Goal: Task Accomplishment & Management: Manage account settings

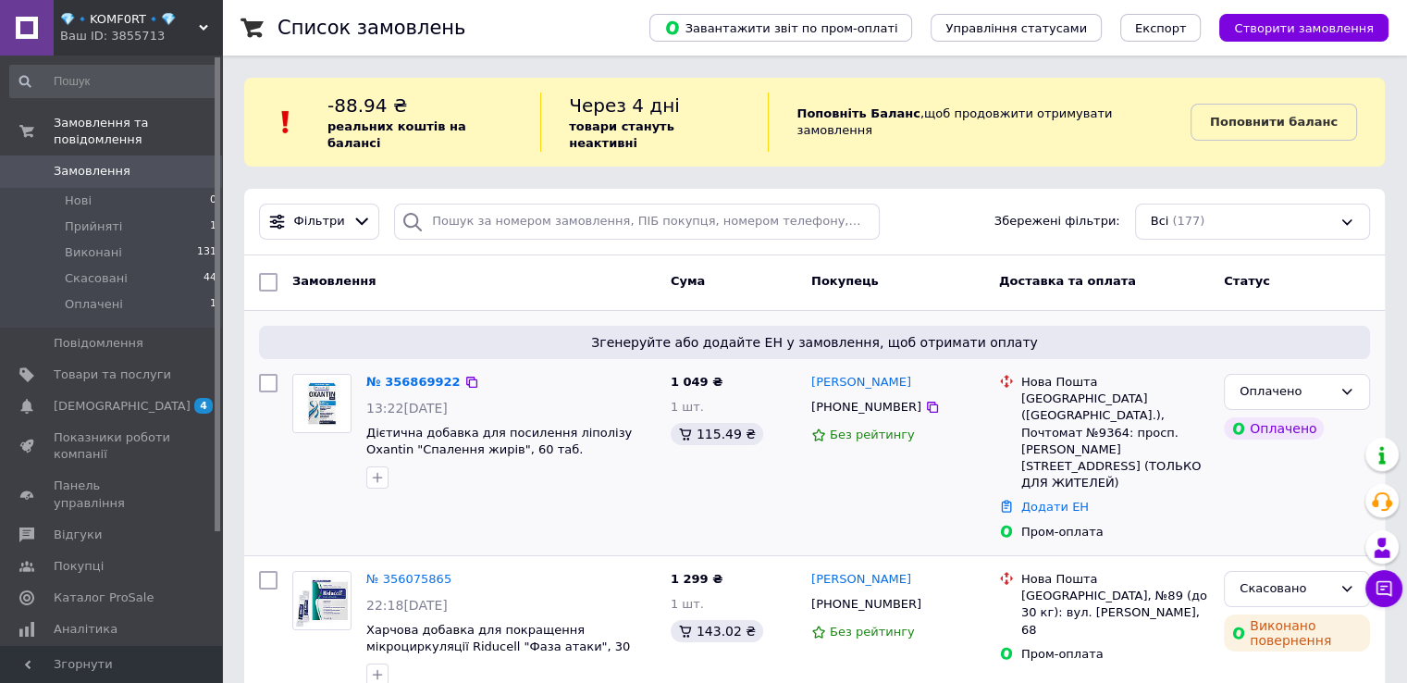
click at [331, 389] on img at bounding box center [321, 403] width 57 height 57
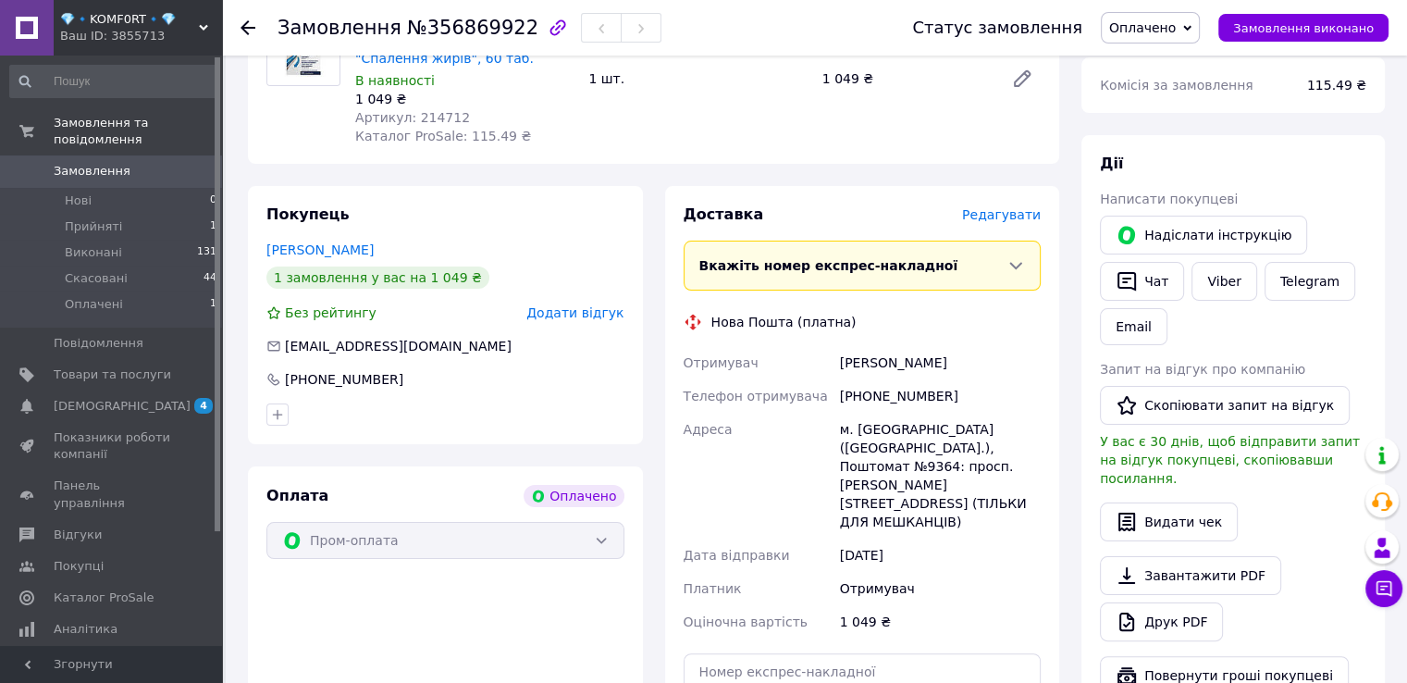
scroll to position [167, 0]
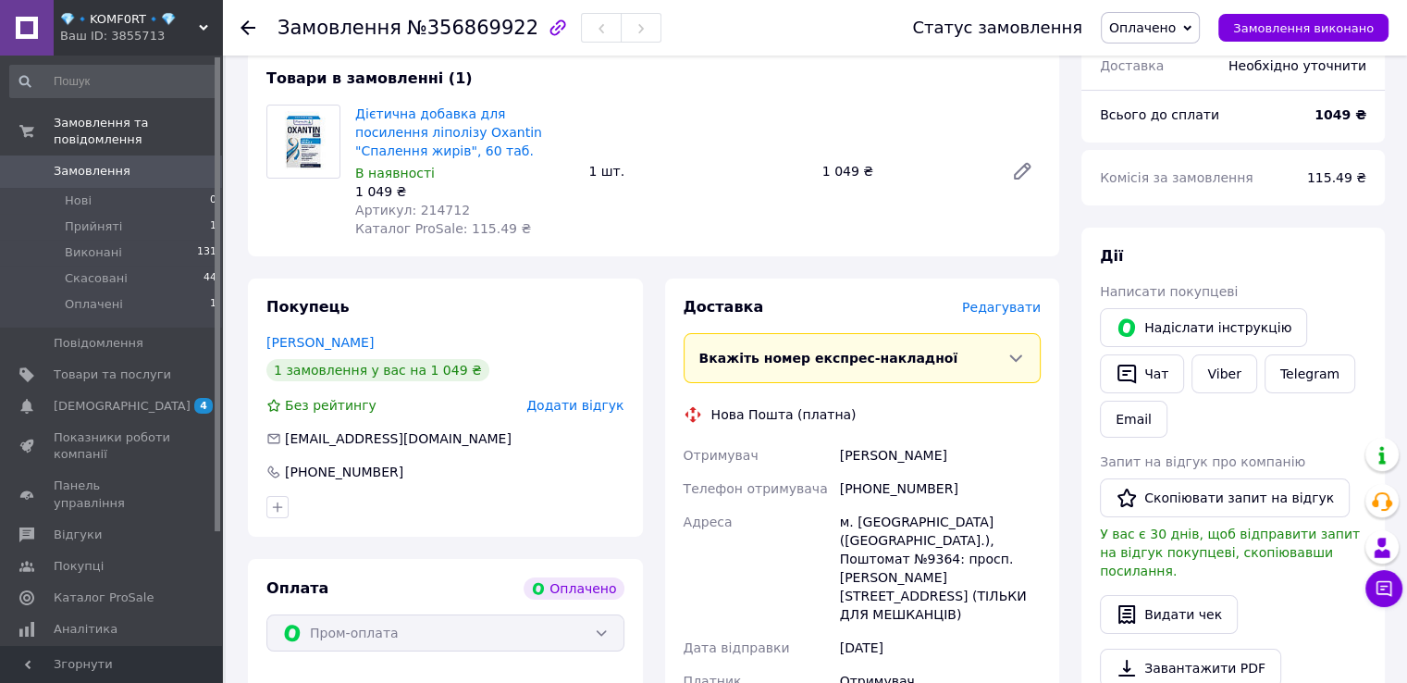
click at [1192, 25] on icon at bounding box center [1187, 28] width 8 height 8
click at [1295, 238] on div "Дії Написати покупцеві   Надіслати інструкцію   Чат Viber Telegram Email Запит …" at bounding box center [1234, 517] width 304 height 578
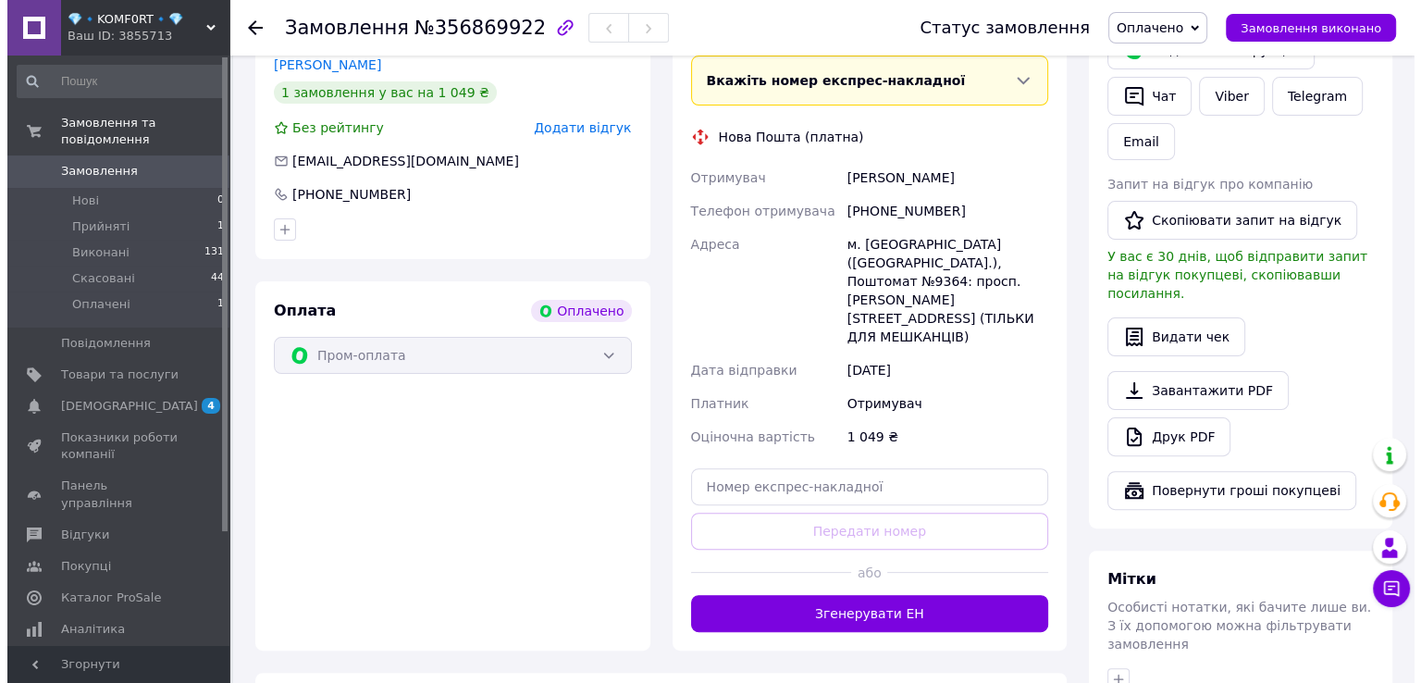
scroll to position [352, 0]
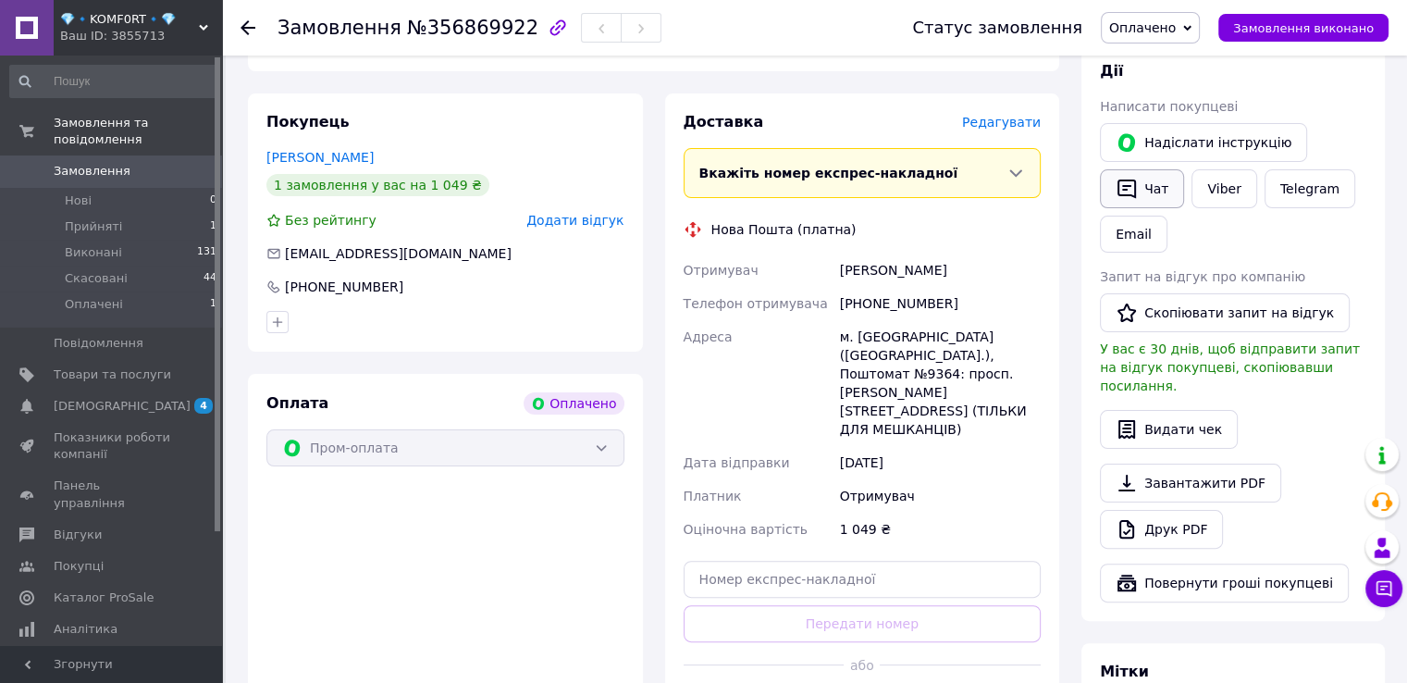
click at [1154, 186] on button "Чат" at bounding box center [1142, 188] width 84 height 39
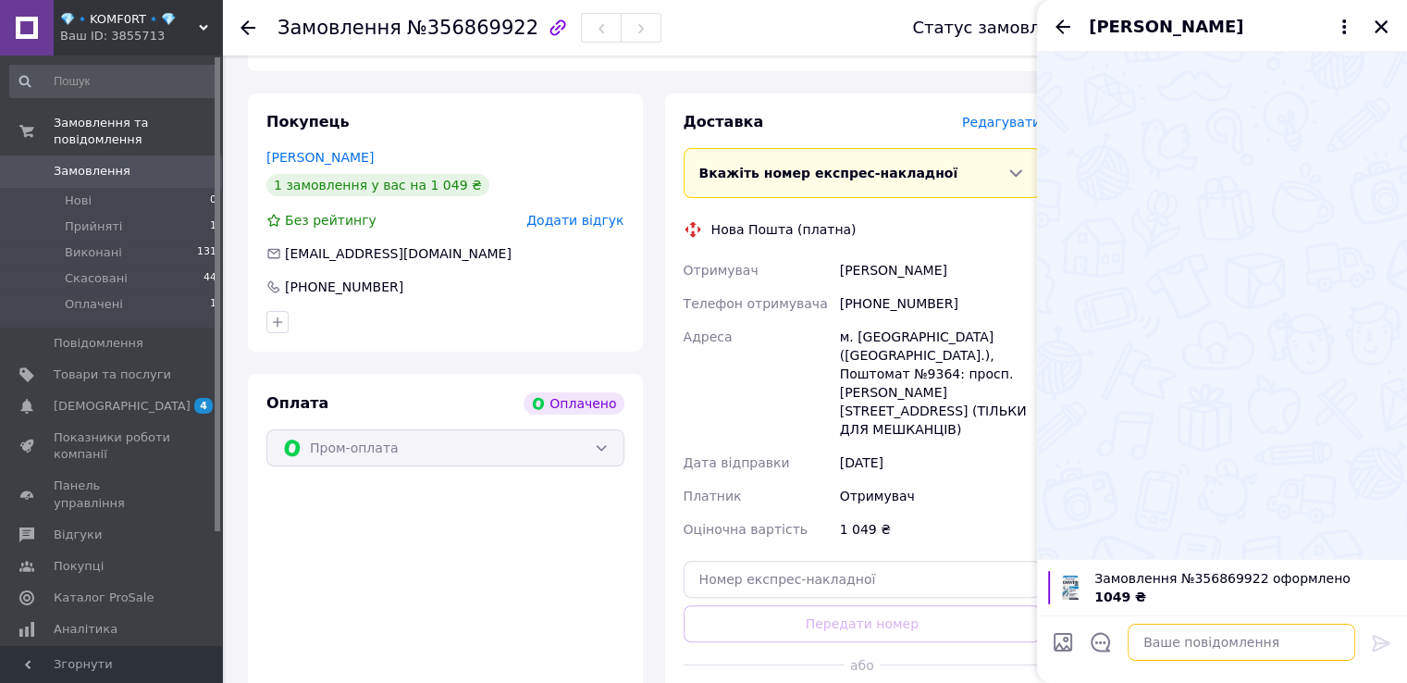
click at [1222, 650] on textarea at bounding box center [1242, 642] width 228 height 37
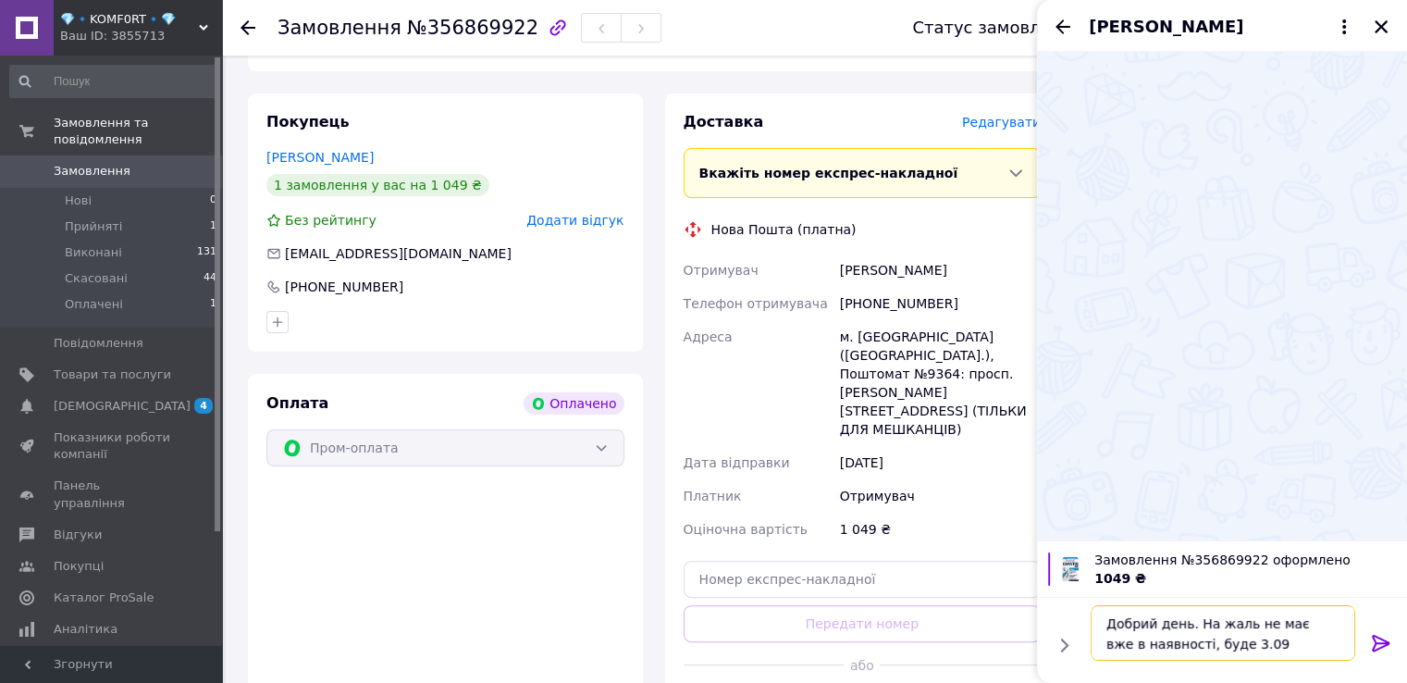
drag, startPoint x: 1166, startPoint y: 645, endPoint x: 1173, endPoint y: 652, distance: 10.5
click at [1167, 645] on textarea "Добрий день. На жаль не має вже в наявності, буде 3.09" at bounding box center [1223, 633] width 265 height 56
type textarea "Добрий день. На жаль не має вже в наявності, доставка буде 3.09"
click at [1382, 636] on icon at bounding box center [1381, 643] width 22 height 22
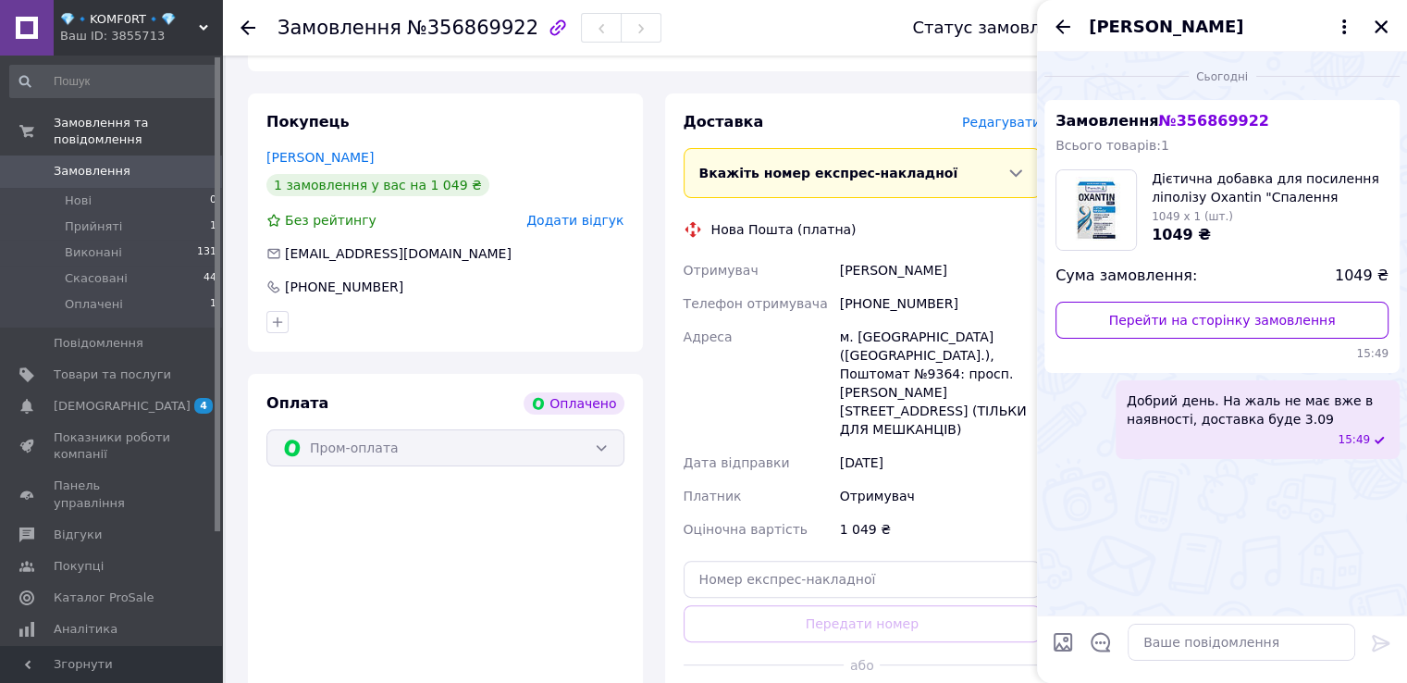
click at [1130, 554] on div "Сьогодні Замовлення № 356869922 Всього товарів: 1 Дієтична добавка для посиленн…" at bounding box center [1222, 334] width 370 height 564
click at [973, 513] on div "1 049 ₴" at bounding box center [940, 529] width 208 height 33
click at [1059, 31] on icon "Назад" at bounding box center [1063, 26] width 15 height 14
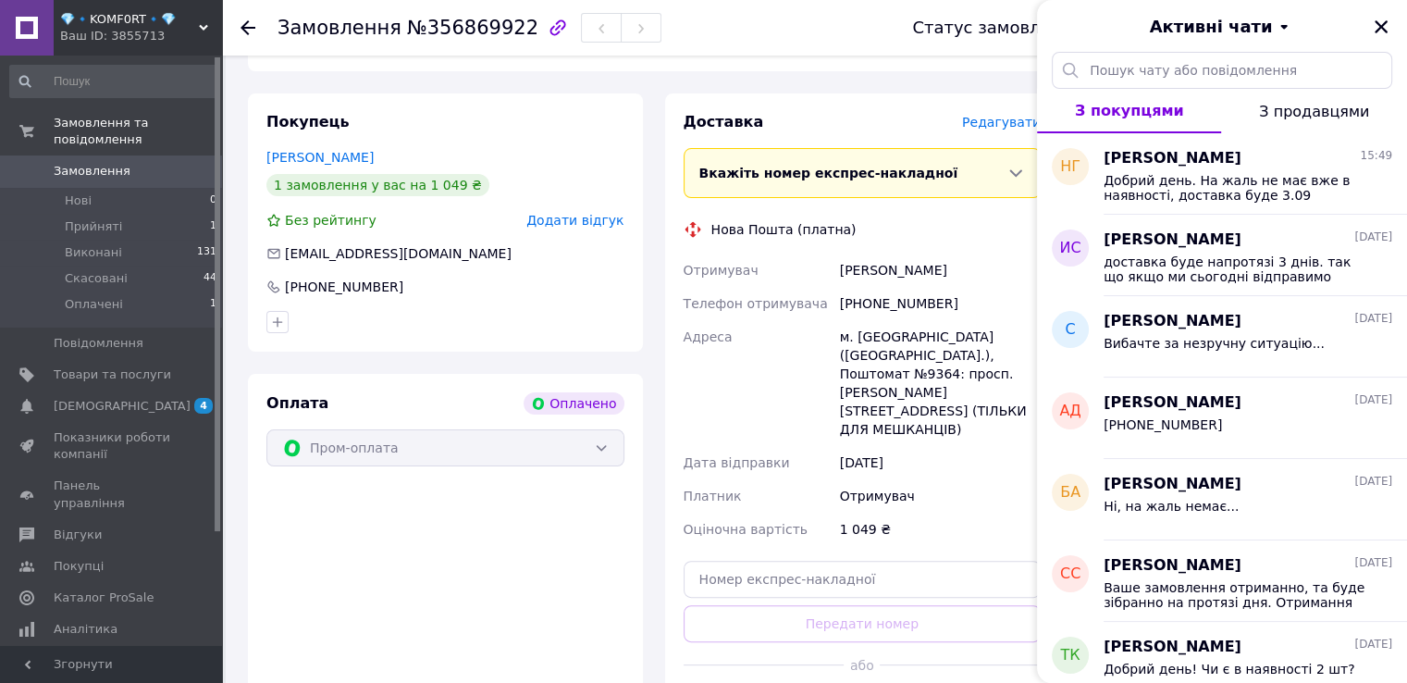
click at [929, 100] on div "Доставка Редагувати Вкажіть номер експрес-накладної Обов'язково введіть номер е…" at bounding box center [862, 418] width 395 height 650
click at [861, 40] on div "Замовлення №356869922" at bounding box center [577, 28] width 598 height 56
click at [1377, 24] on icon "Закрити" at bounding box center [1381, 27] width 17 height 17
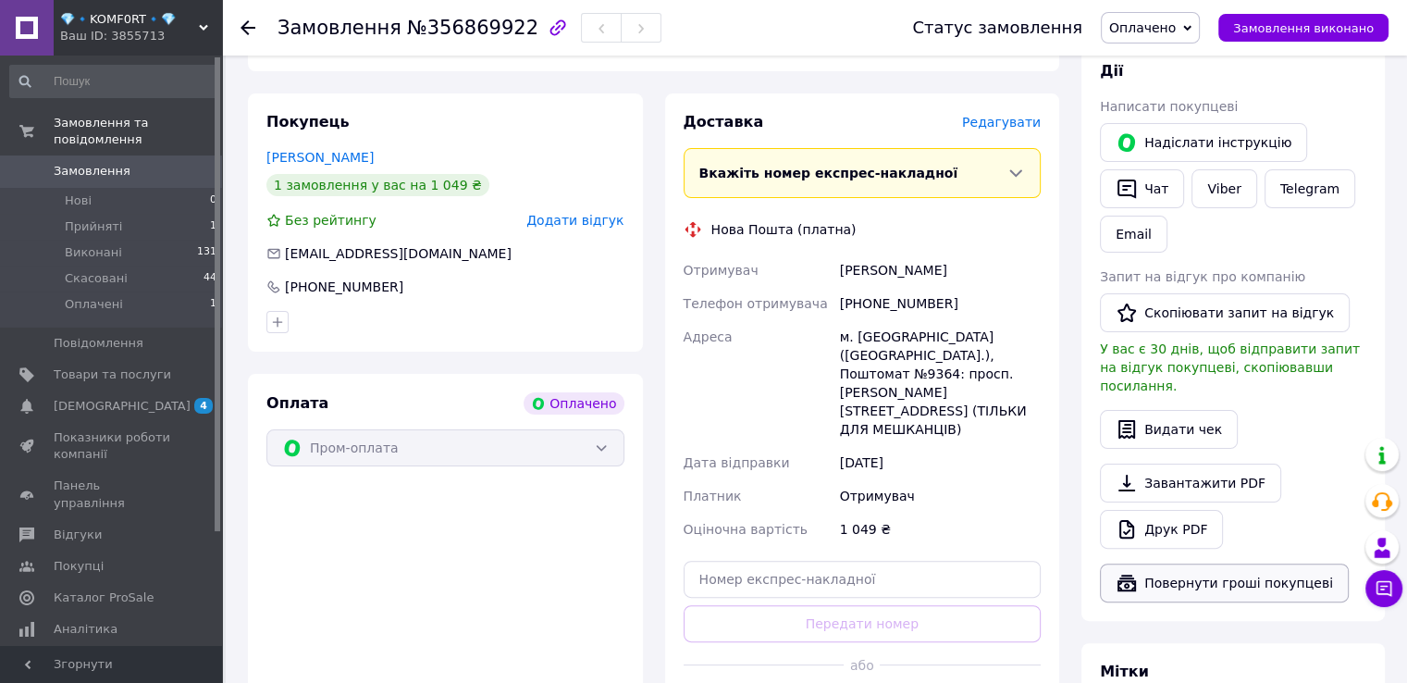
click at [1210, 564] on button "Повернути гроші покупцеві" at bounding box center [1224, 583] width 249 height 39
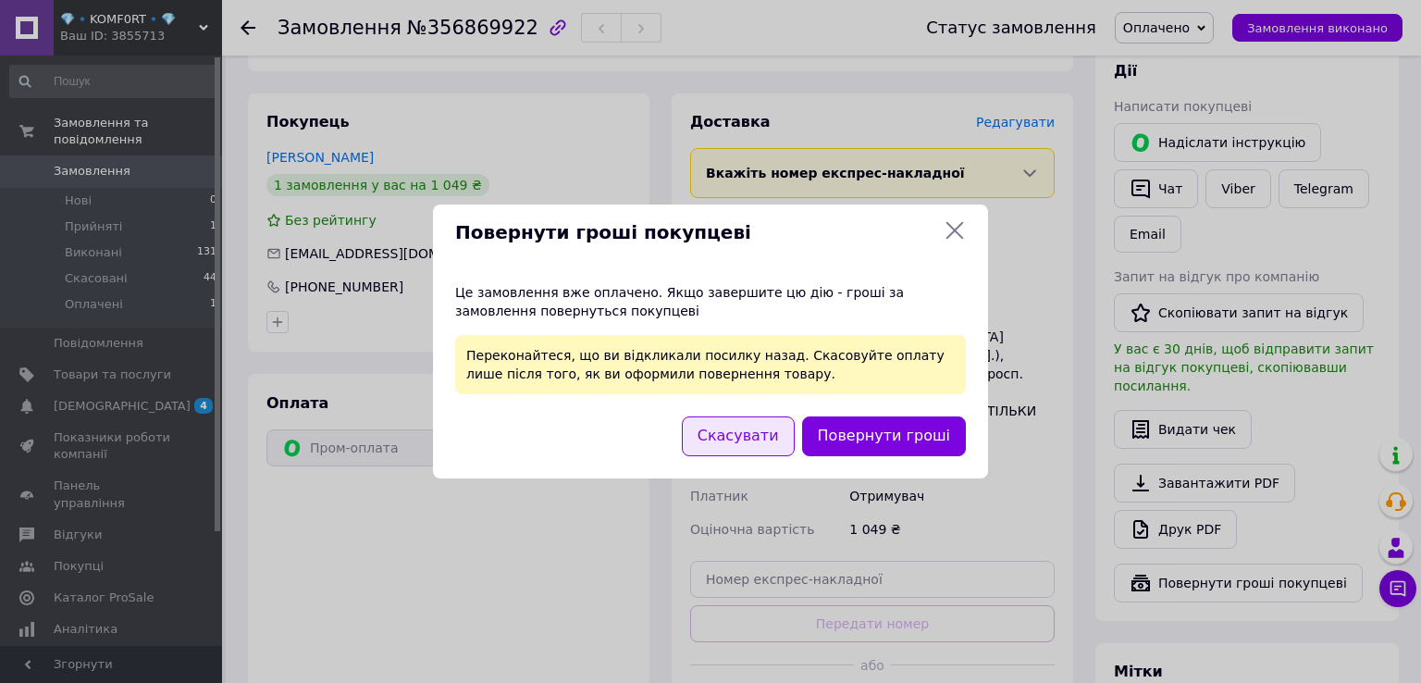
click at [782, 434] on button "Скасувати" at bounding box center [738, 436] width 113 height 40
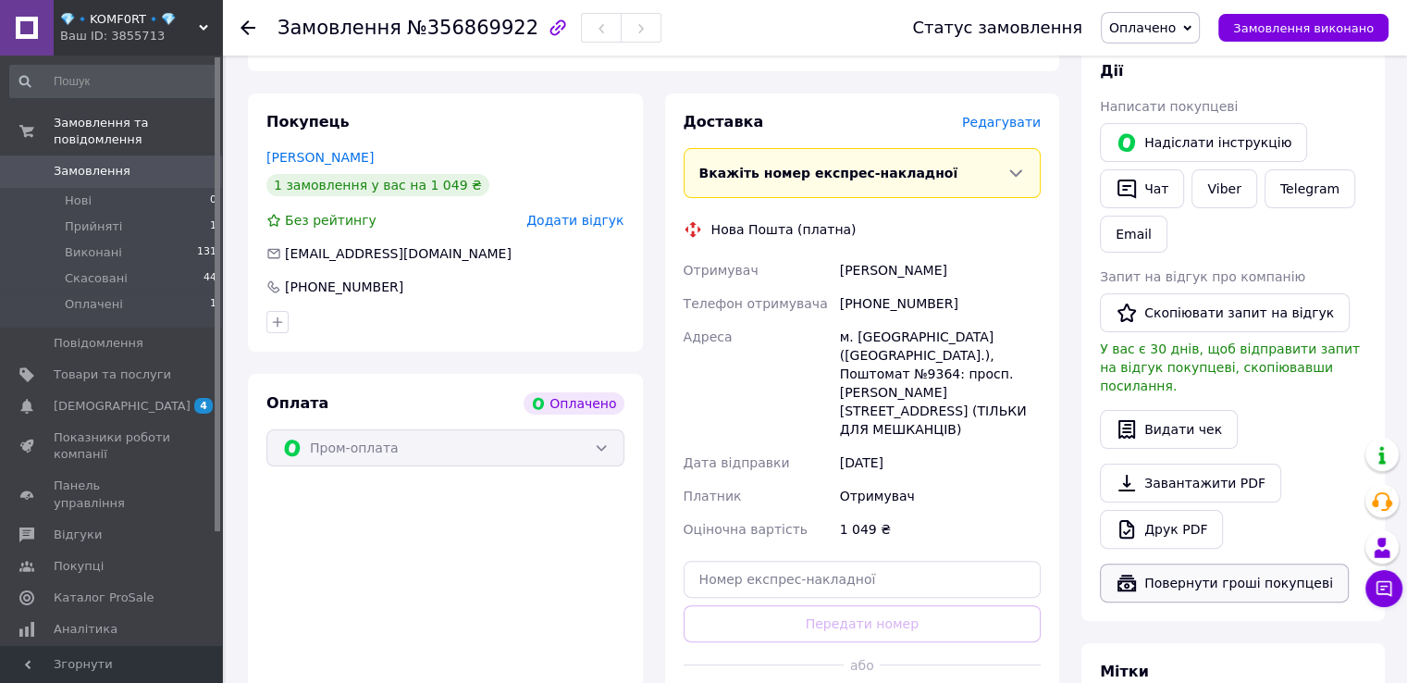
click at [1183, 568] on button "Повернути гроші покупцеві" at bounding box center [1224, 583] width 249 height 39
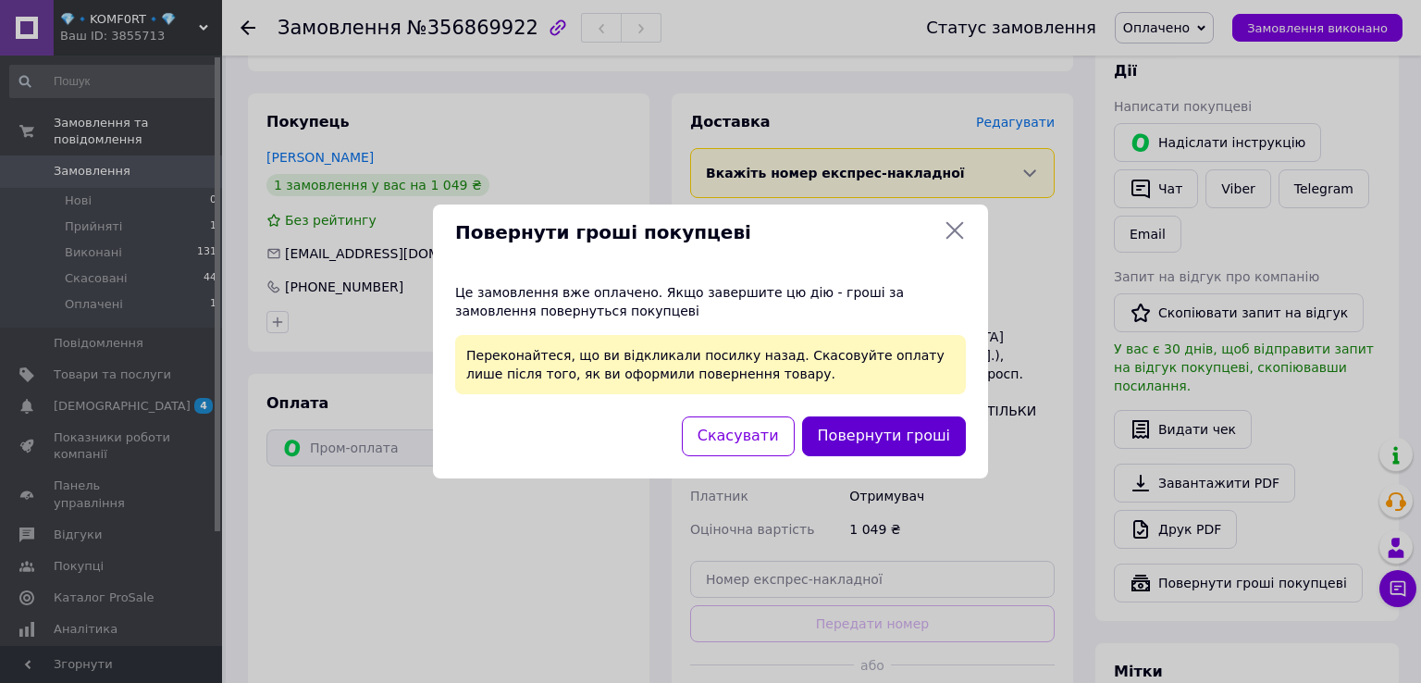
click at [878, 433] on button "Повернути гроші" at bounding box center [884, 436] width 164 height 40
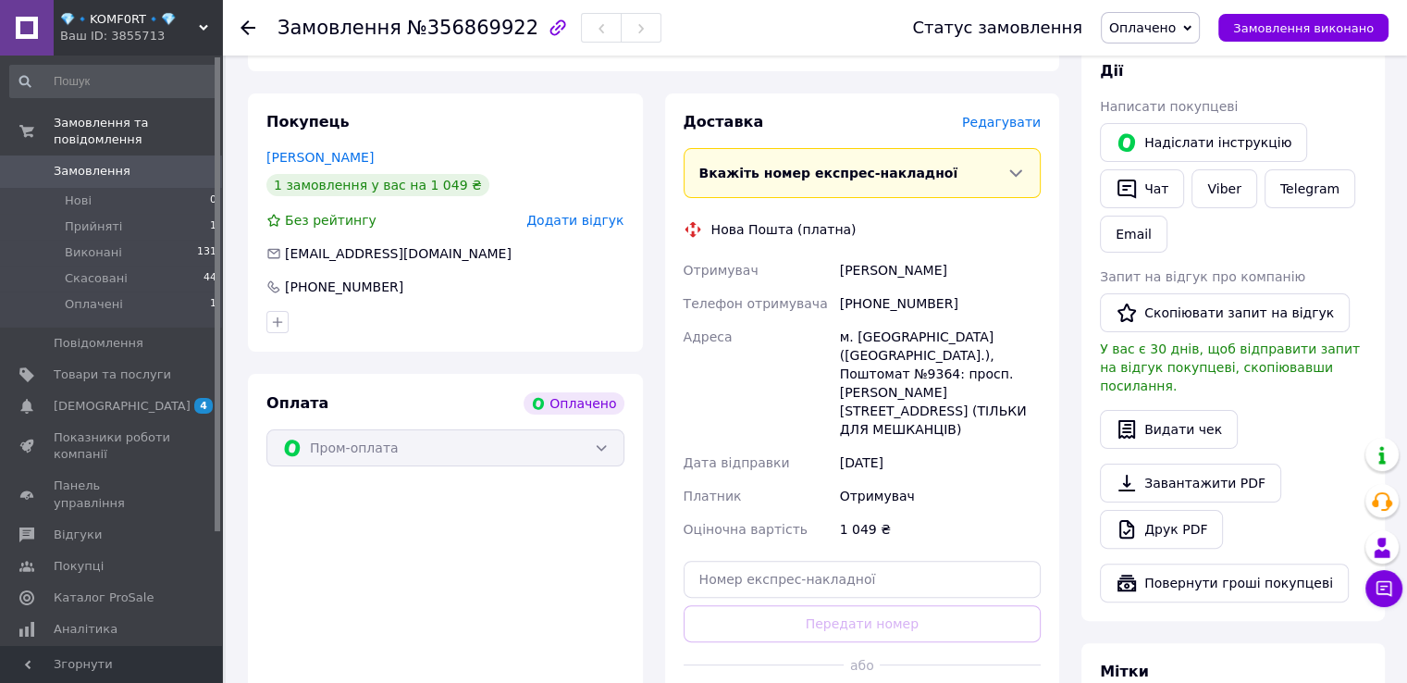
click at [1192, 27] on icon at bounding box center [1187, 28] width 8 height 6
click at [1173, 122] on li "Скасовано" at bounding box center [1150, 120] width 97 height 28
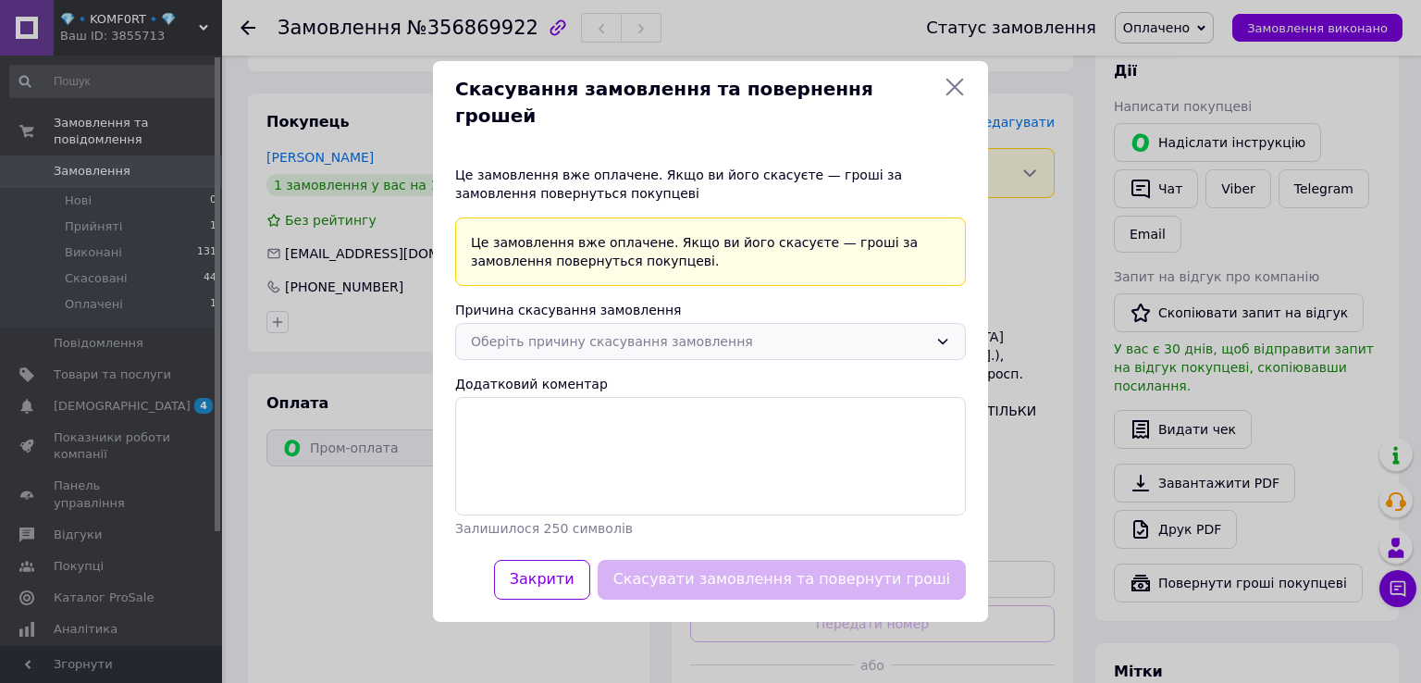
click at [948, 334] on icon at bounding box center [943, 341] width 15 height 15
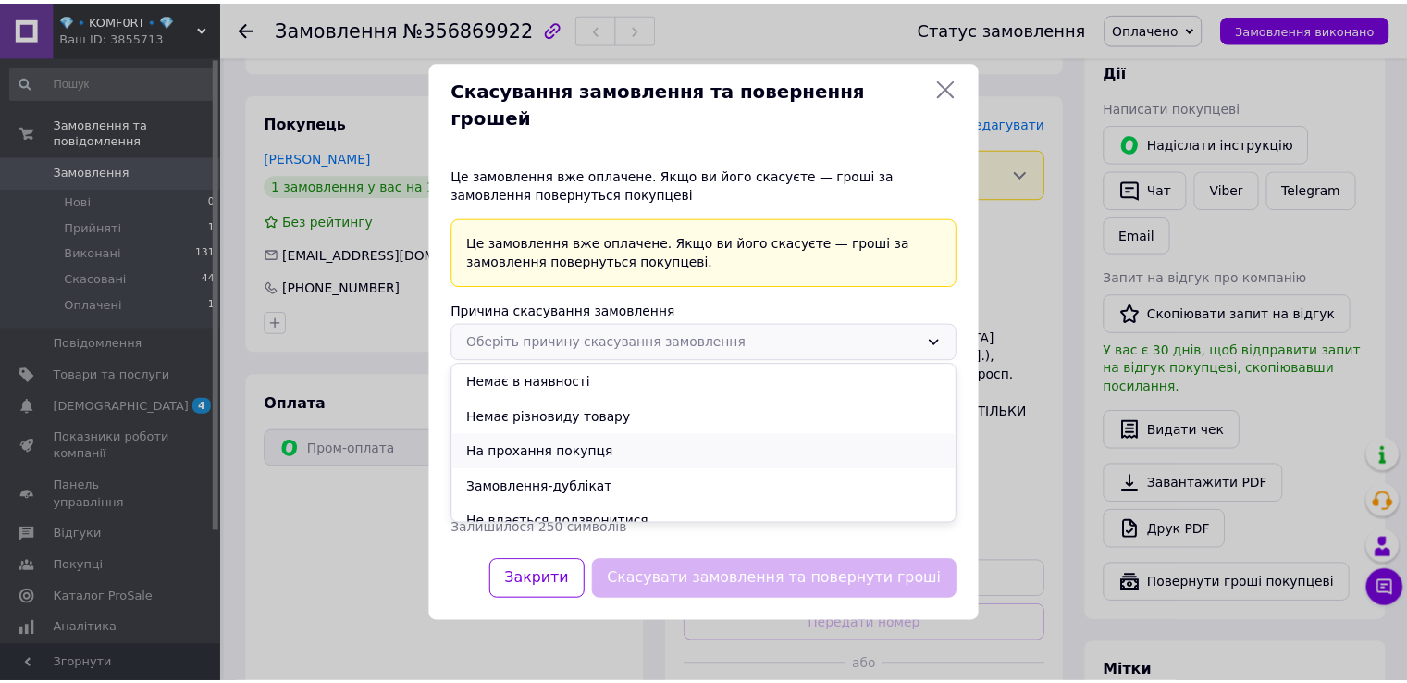
scroll to position [51, 0]
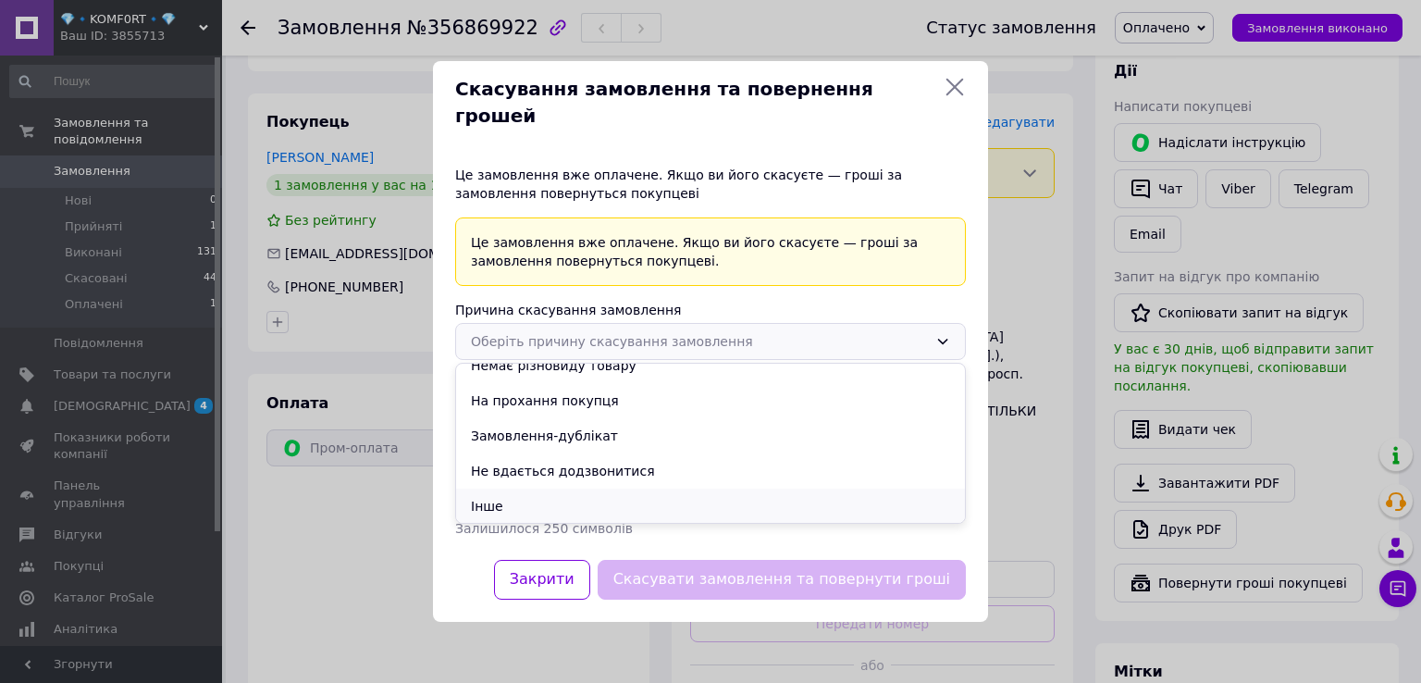
click at [489, 492] on li "Інше" at bounding box center [710, 506] width 509 height 35
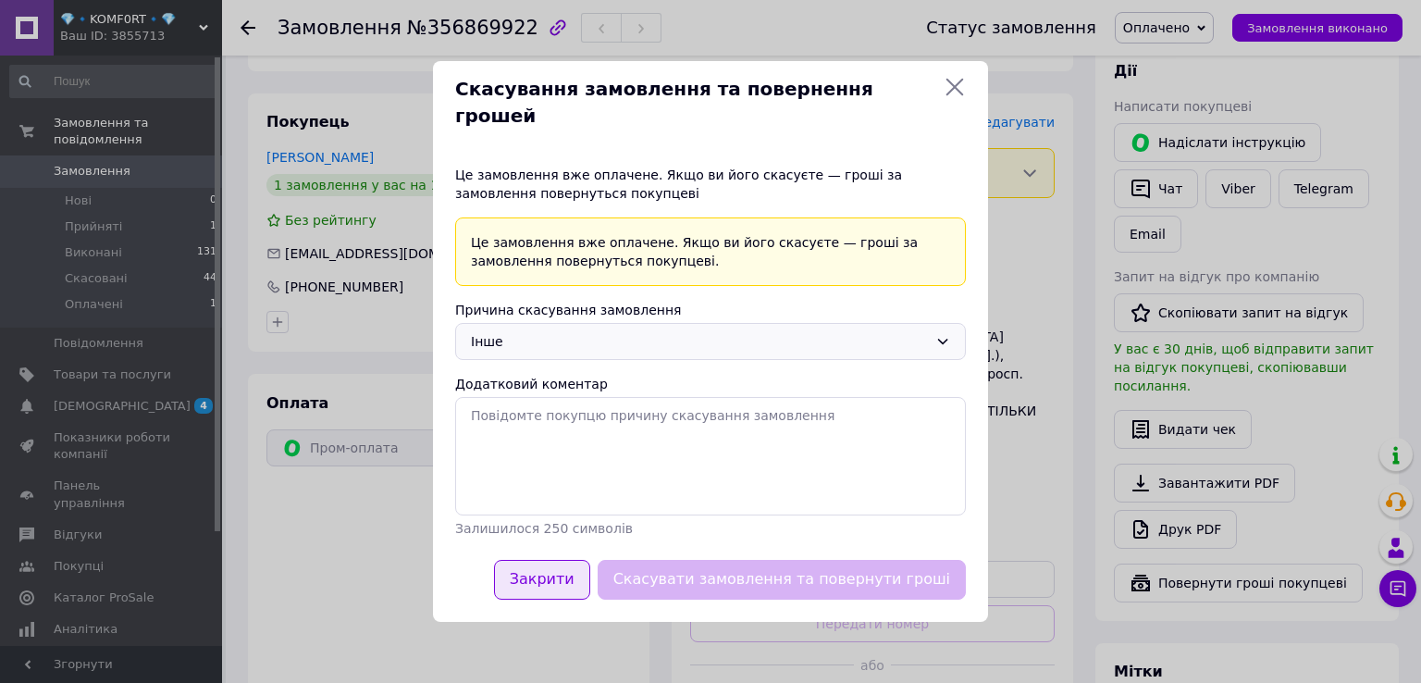
click at [590, 567] on button "Закрити" at bounding box center [542, 580] width 96 height 40
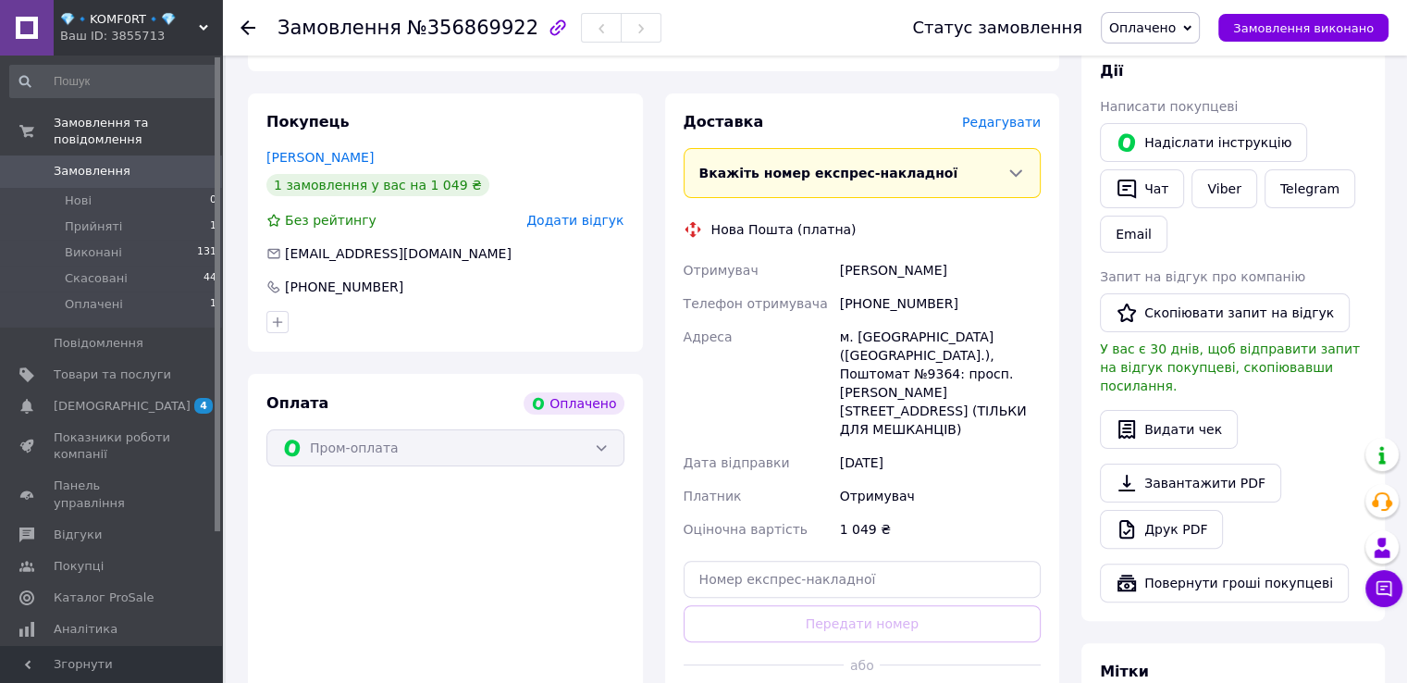
click at [1192, 24] on icon at bounding box center [1187, 28] width 8 height 8
click at [1171, 116] on li "Скасовано" at bounding box center [1150, 120] width 97 height 28
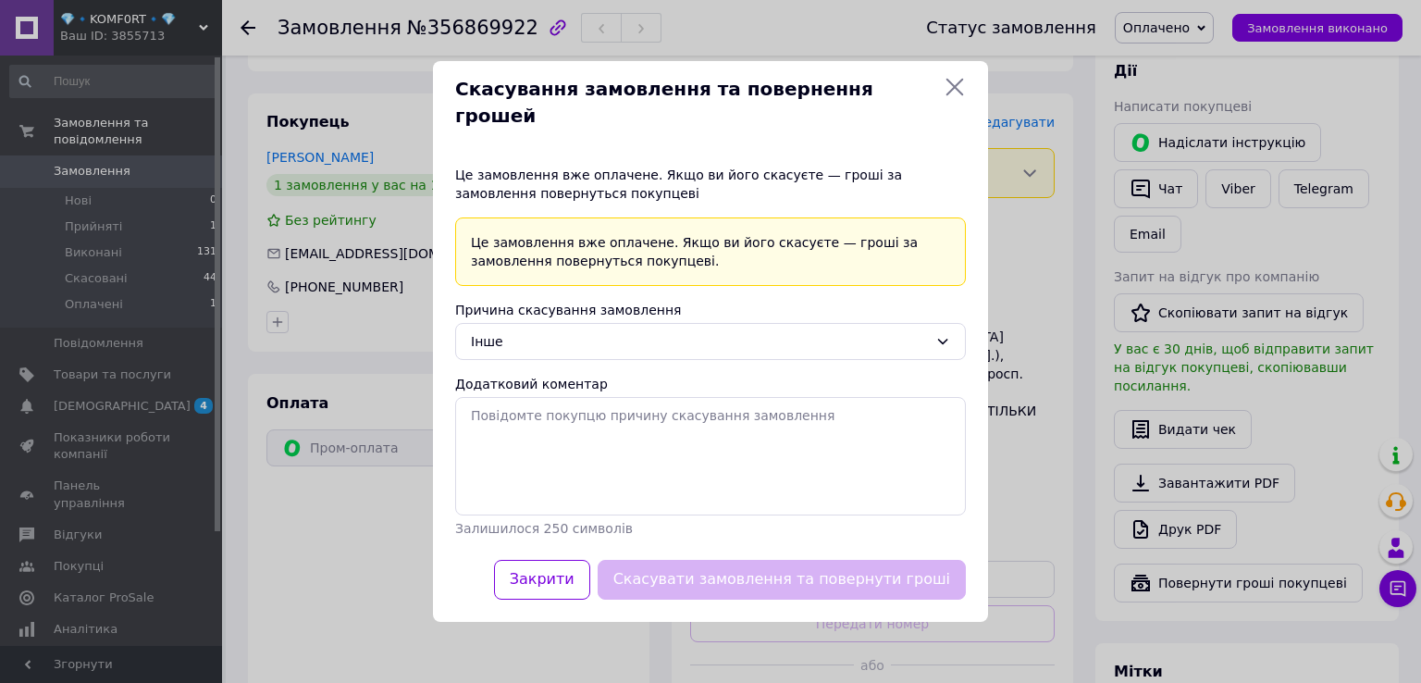
click at [787, 560] on div "Скасувати замовлення та повернути гроші" at bounding box center [782, 579] width 376 height 47
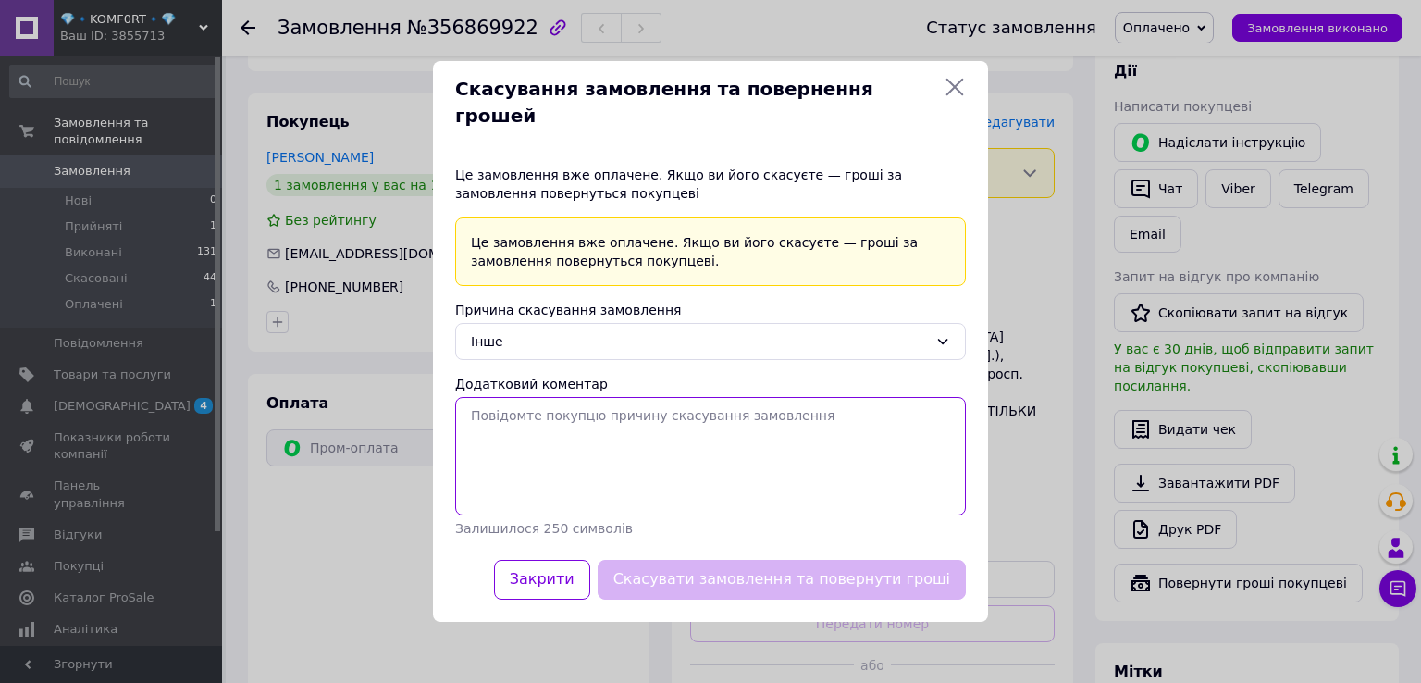
click at [666, 415] on textarea "Додатковий коментар" at bounding box center [710, 456] width 511 height 118
type textarea "з"
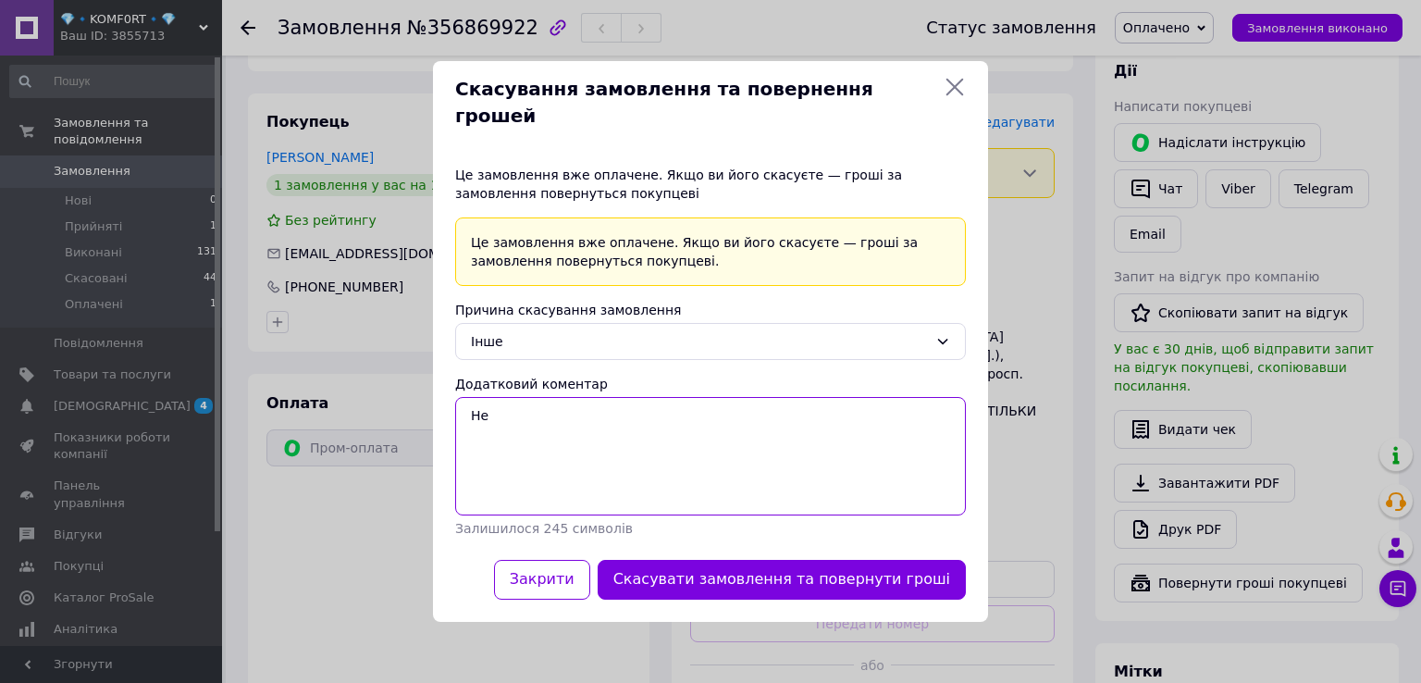
type textarea "Н"
drag, startPoint x: 507, startPoint y: 401, endPoint x: 519, endPoint y: 412, distance: 16.4
click at [507, 402] on textarea "Закінчвся" at bounding box center [710, 456] width 511 height 118
click at [537, 401] on textarea "Закінчився" at bounding box center [710, 456] width 511 height 118
type textarea "З"
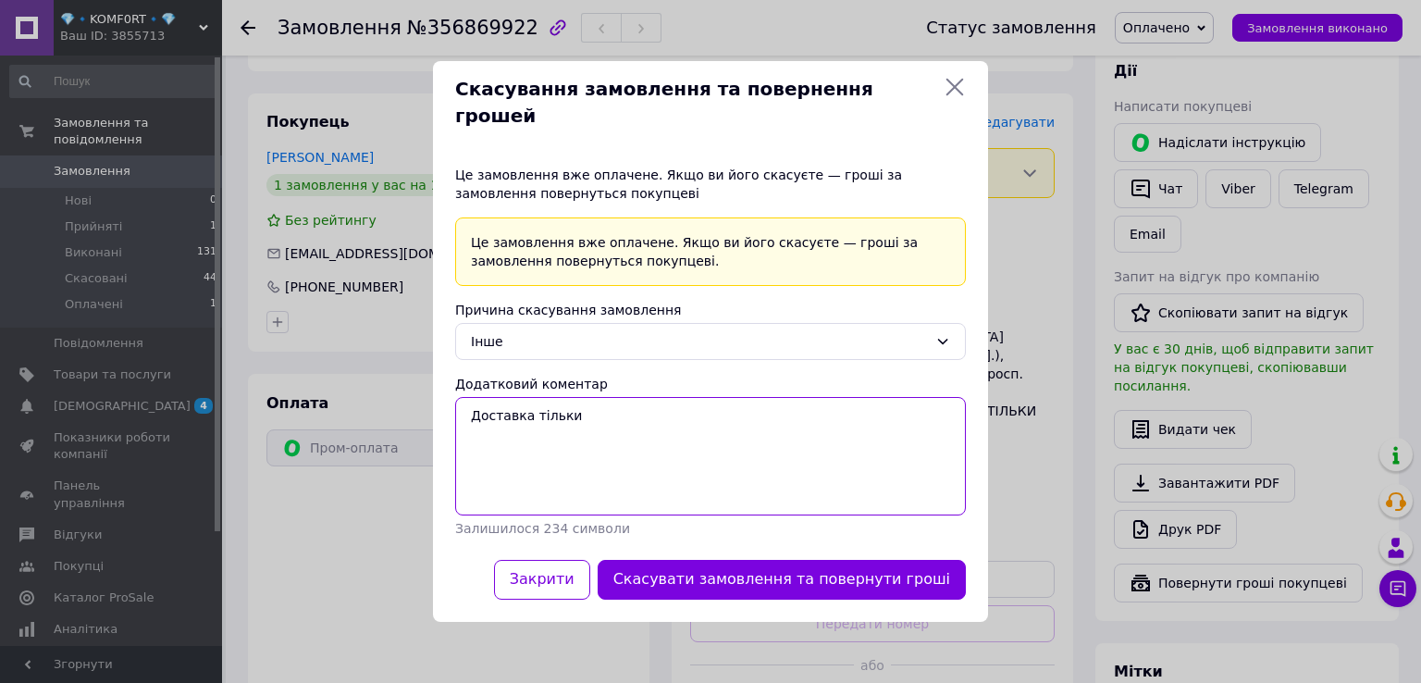
click at [527, 403] on textarea "Доставка тільки" at bounding box center [710, 456] width 511 height 118
click at [542, 403] on textarea "Доставка слтільки" at bounding box center [710, 456] width 511 height 118
click at [659, 407] on textarea "Доставка слідуючого тільки" at bounding box center [710, 456] width 511 height 118
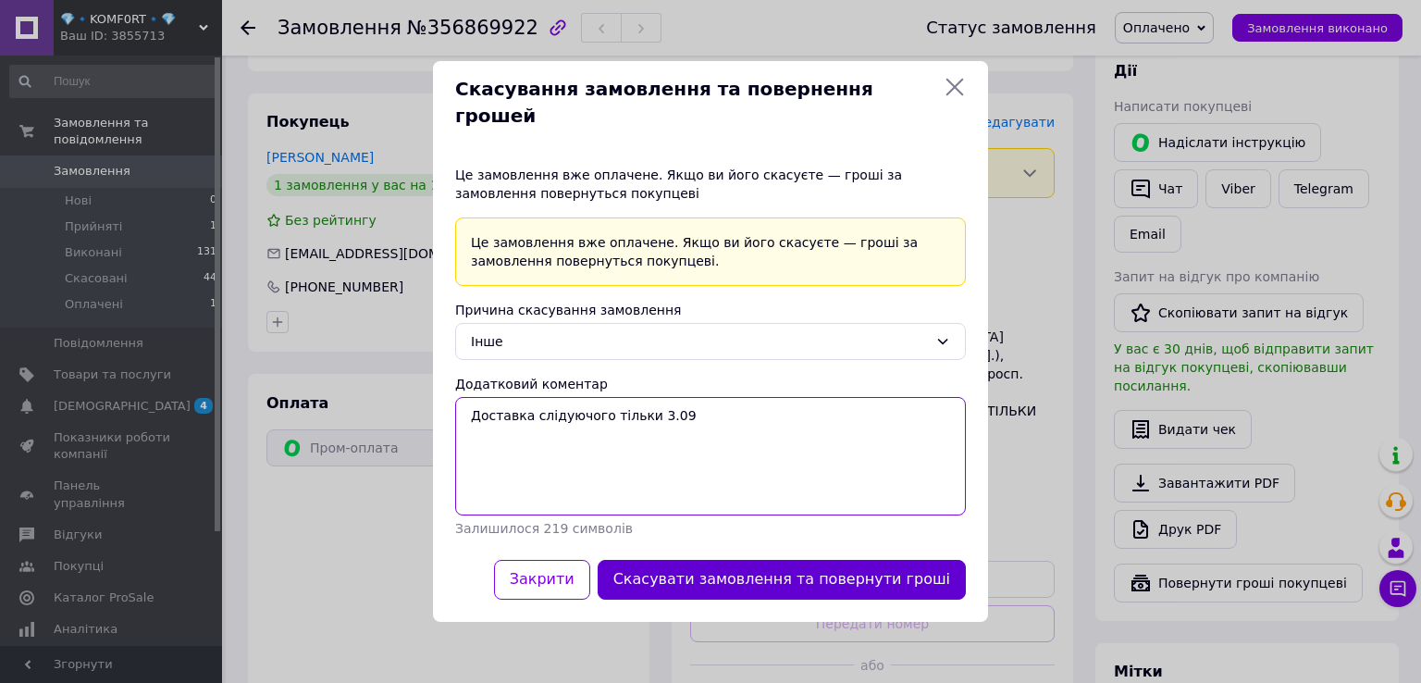
type textarea "Доставка слідуючого тільки 3.09"
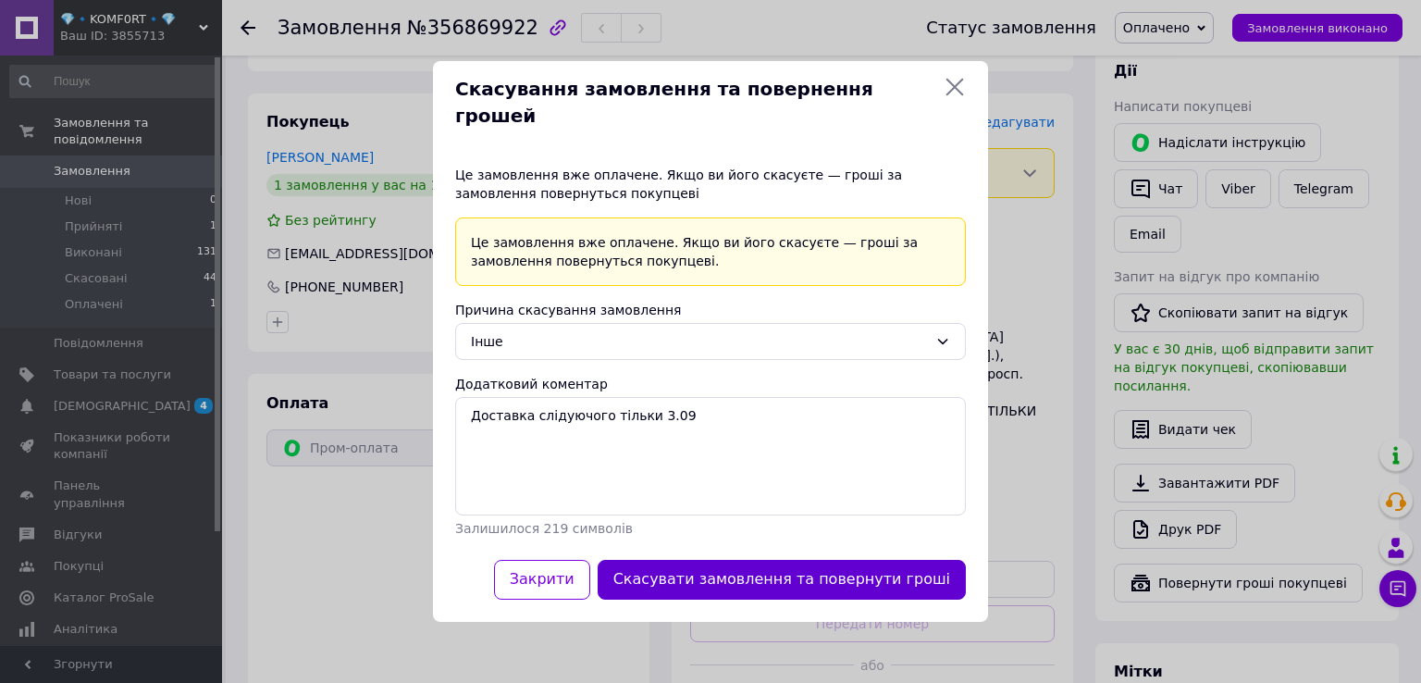
click at [779, 560] on button "Скасувати замовлення та повернути гроші" at bounding box center [782, 580] width 368 height 40
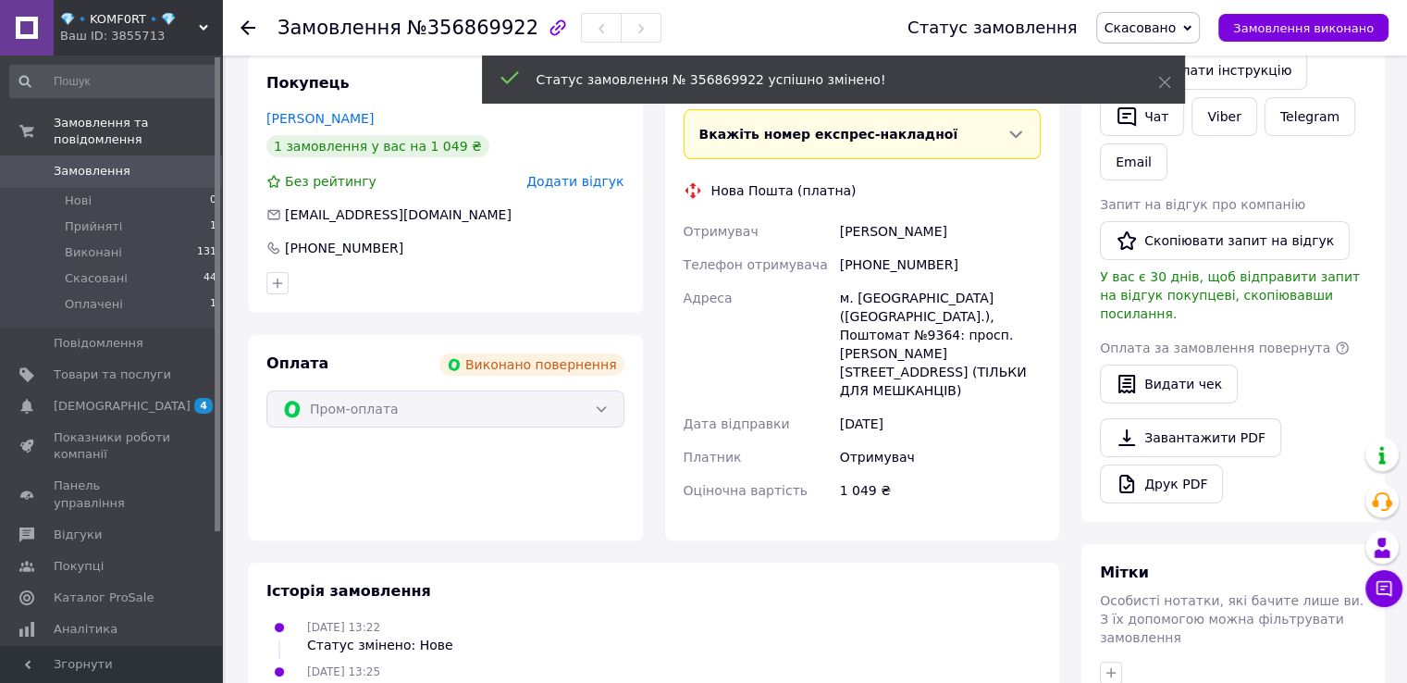
scroll to position [292, 0]
